Goal: Answer question/provide support

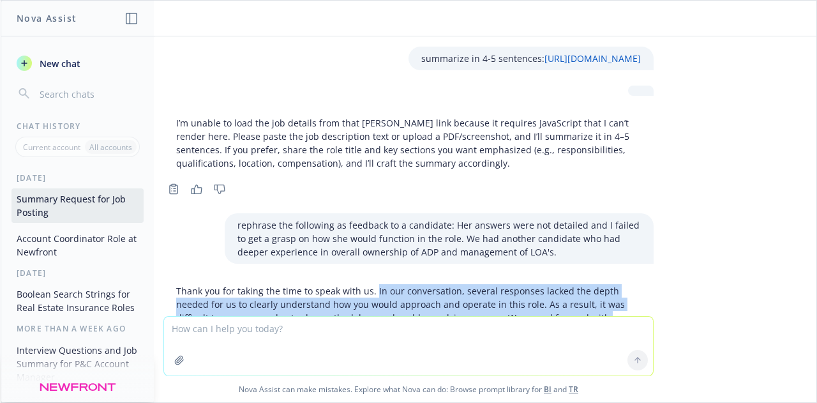
scroll to position [120, 0]
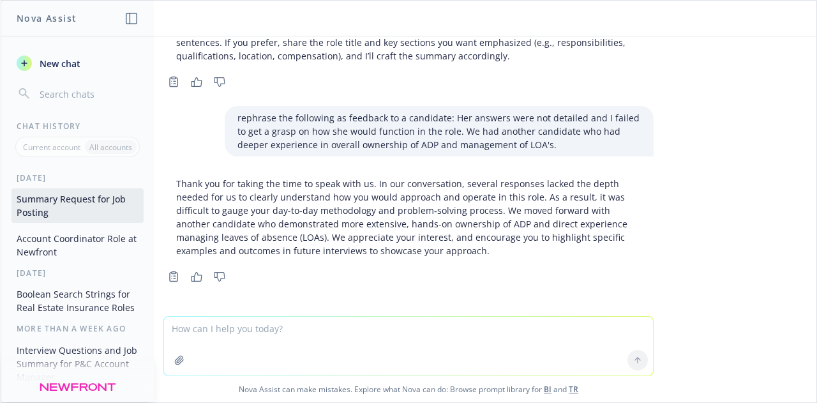
click at [239, 350] on textarea at bounding box center [408, 346] width 489 height 59
click at [70, 61] on span "New chat" at bounding box center [58, 63] width 43 height 13
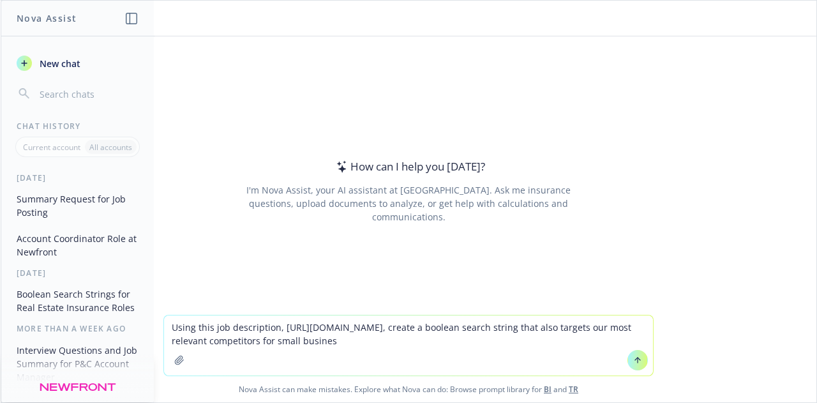
type textarea "Using this job description, [URL][DOMAIN_NAME], create a boolean search string …"
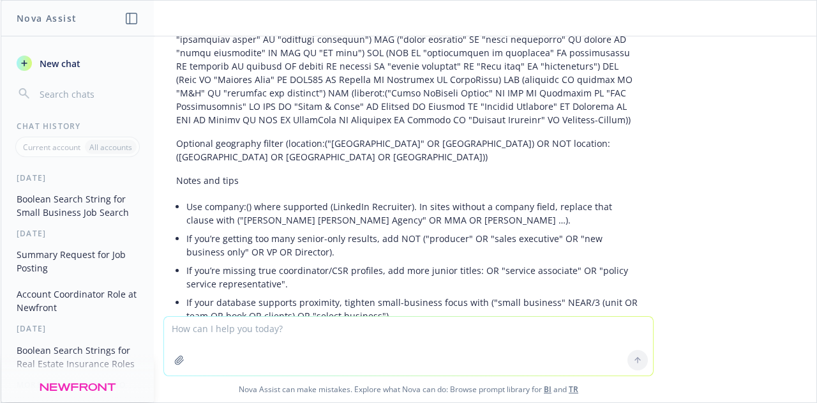
scroll to position [24, 0]
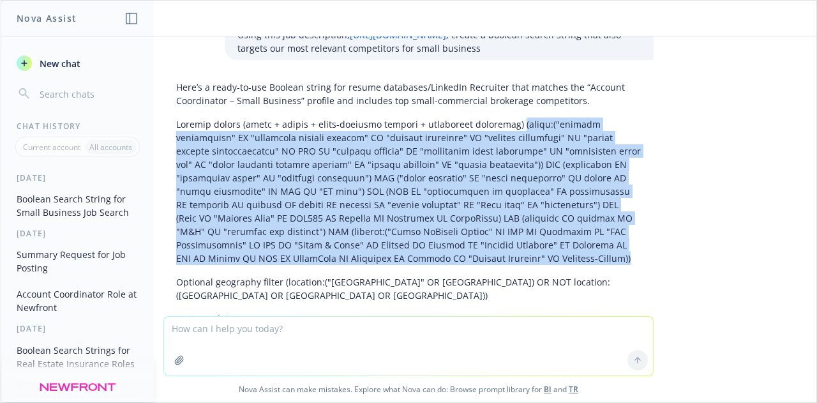
drag, startPoint x: 457, startPoint y: 271, endPoint x: 497, endPoint y: 137, distance: 139.2
click at [497, 137] on p at bounding box center [408, 190] width 465 height 147
copy p "(title:("account coordinator" OR "assistant account manager" OR "account associ…"
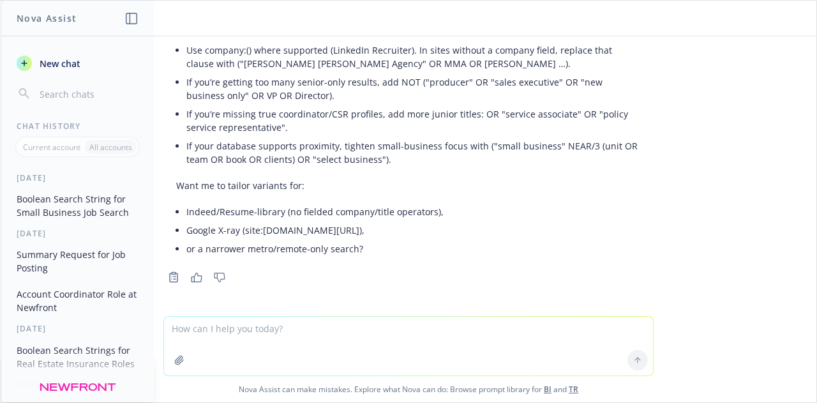
scroll to position [38, 0]
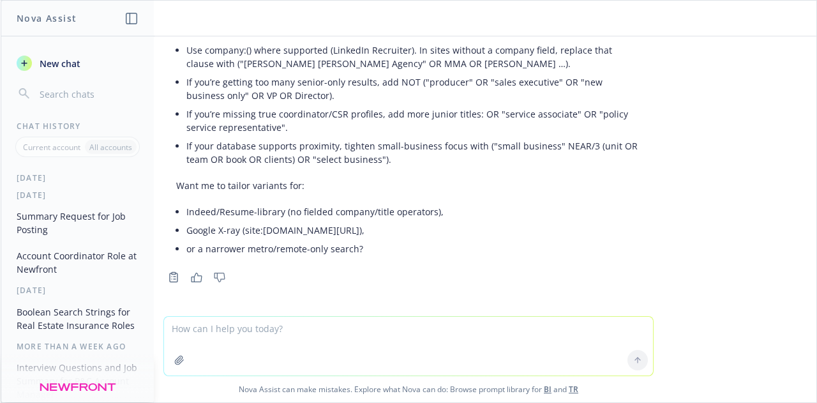
click at [64, 320] on button "Boolean Search Strings for Real Estate Insurance Roles" at bounding box center [77, 318] width 132 height 34
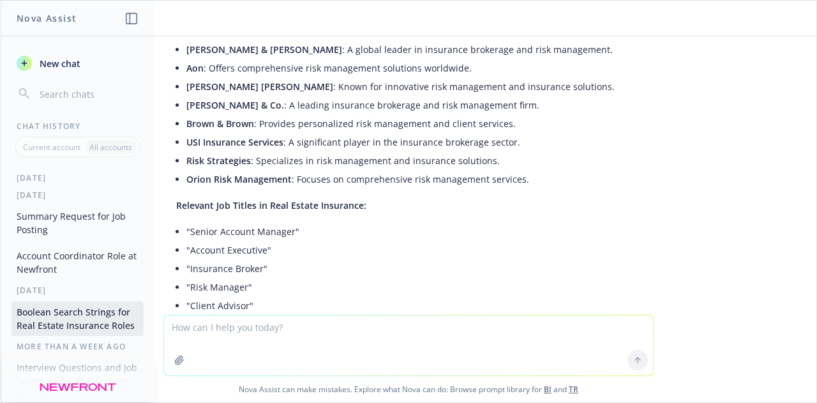
scroll to position [0, 0]
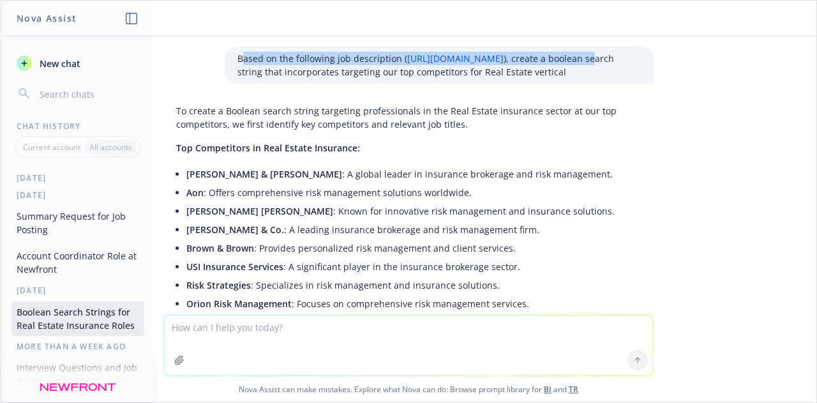
drag, startPoint x: 396, startPoint y: 73, endPoint x: 312, endPoint y: 61, distance: 85.2
click at [231, 49] on div "Based on the following job description ( [URL][DOMAIN_NAME] ), create a boolean…" at bounding box center [439, 65] width 429 height 37
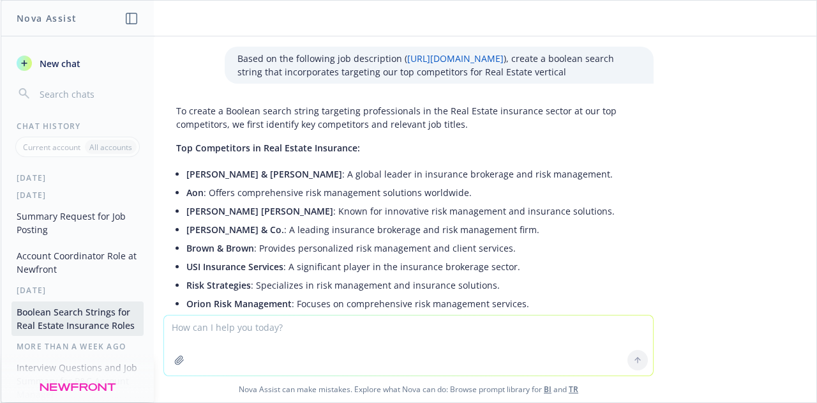
click at [420, 79] on p "Based on the following job description ( [URL][DOMAIN_NAME] ), create a boolean…" at bounding box center [438, 65] width 403 height 27
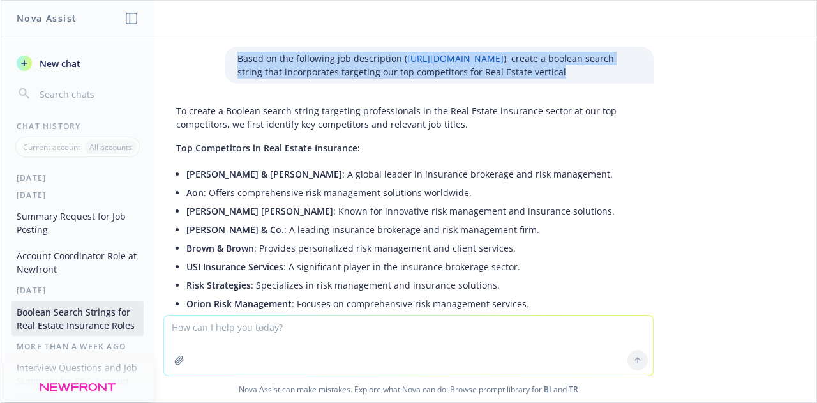
drag, startPoint x: 433, startPoint y: 84, endPoint x: 221, endPoint y: 49, distance: 215.5
click at [225, 49] on div "Based on the following job description ( [URL][DOMAIN_NAME] ), create a boolean…" at bounding box center [439, 65] width 429 height 37
copy p "Based on the following job description ( [URL][DOMAIN_NAME] ), create a boolean…"
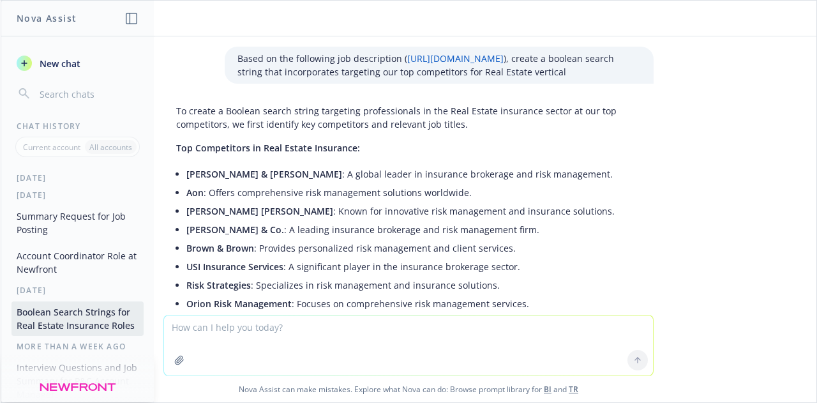
click at [259, 350] on textarea at bounding box center [408, 345] width 489 height 60
paste textarea "Based on the following job description ([URL][DOMAIN_NAME]), create a boolean s…"
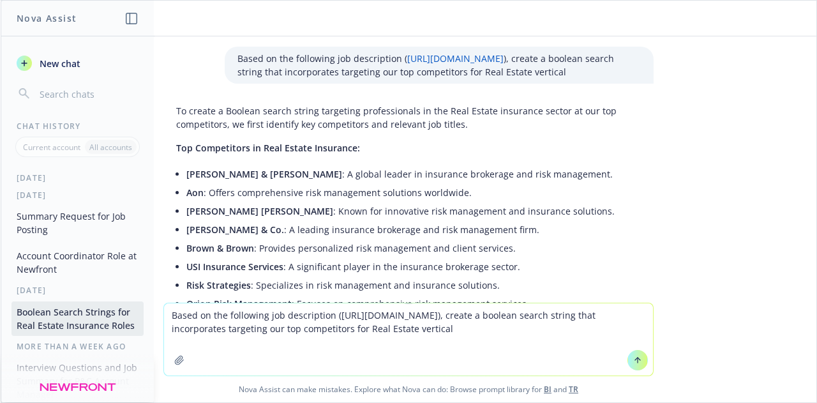
drag, startPoint x: 331, startPoint y: 315, endPoint x: 222, endPoint y: 329, distance: 110.1
click at [222, 329] on textarea "Based on the following job description ([URL][DOMAIN_NAME]), create a boolean s…" at bounding box center [408, 339] width 489 height 72
paste textarea "23dcee71-edfb-45b6-8e4f-39d6a818950e"
drag, startPoint x: 579, startPoint y: 328, endPoint x: 595, endPoint y: 343, distance: 22.1
click at [595, 343] on textarea "Based on the following job description ([URL][DOMAIN_NAME]), create a boolean s…" at bounding box center [408, 339] width 489 height 72
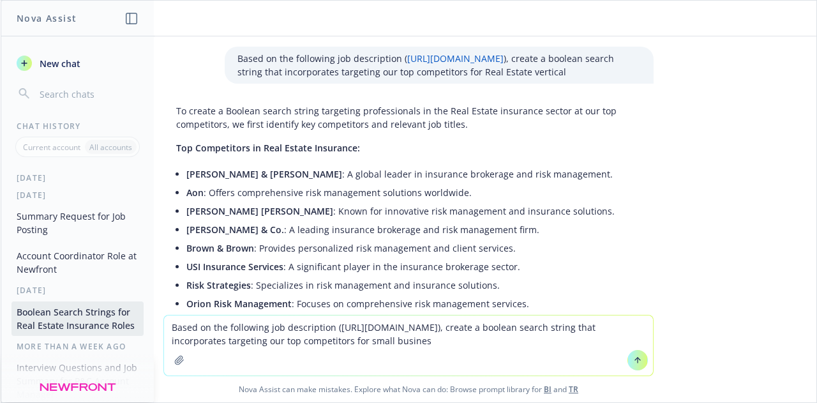
type textarea "Based on the following job description ([URL][DOMAIN_NAME]), create a boolean s…"
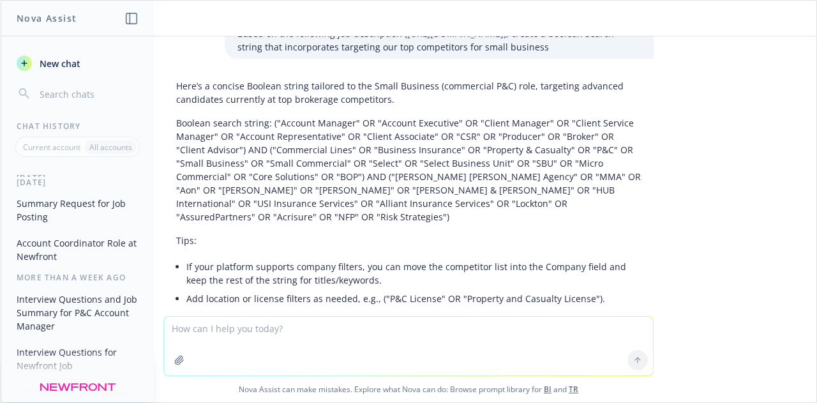
scroll to position [5778, 0]
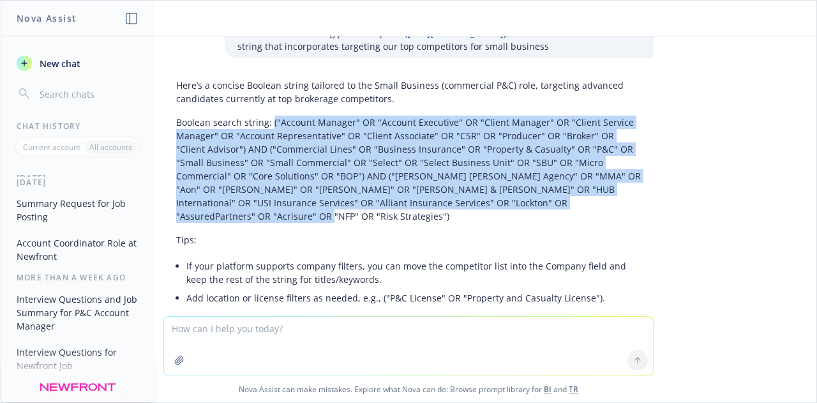
drag, startPoint x: 555, startPoint y: 200, endPoint x: 260, endPoint y: 117, distance: 306.0
click at [260, 117] on p "Boolean search string: ("Account Manager" OR "Account Executive" OR "Client Man…" at bounding box center [408, 169] width 465 height 107
copy p "("Account Manager" OR "Account Executive" OR "Client Manager" OR "Client Servic…"
